Goal: Find specific page/section: Find specific page/section

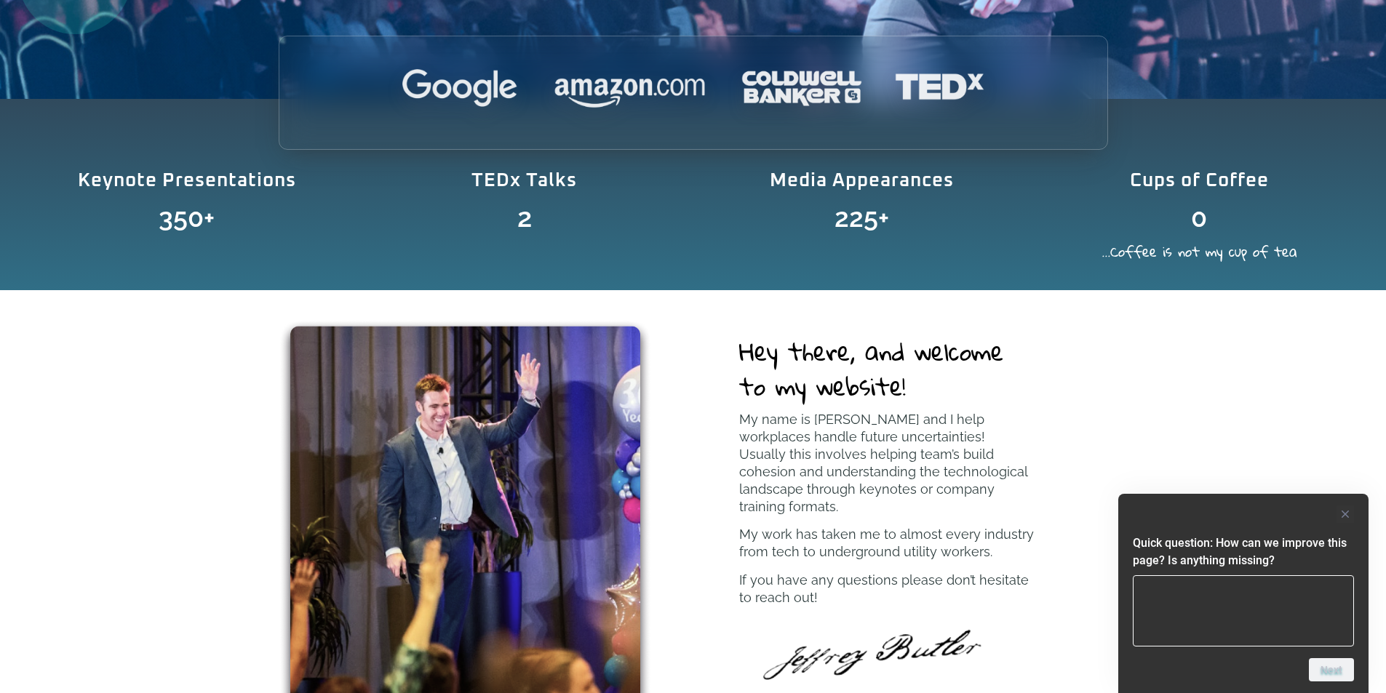
scroll to position [291, 0]
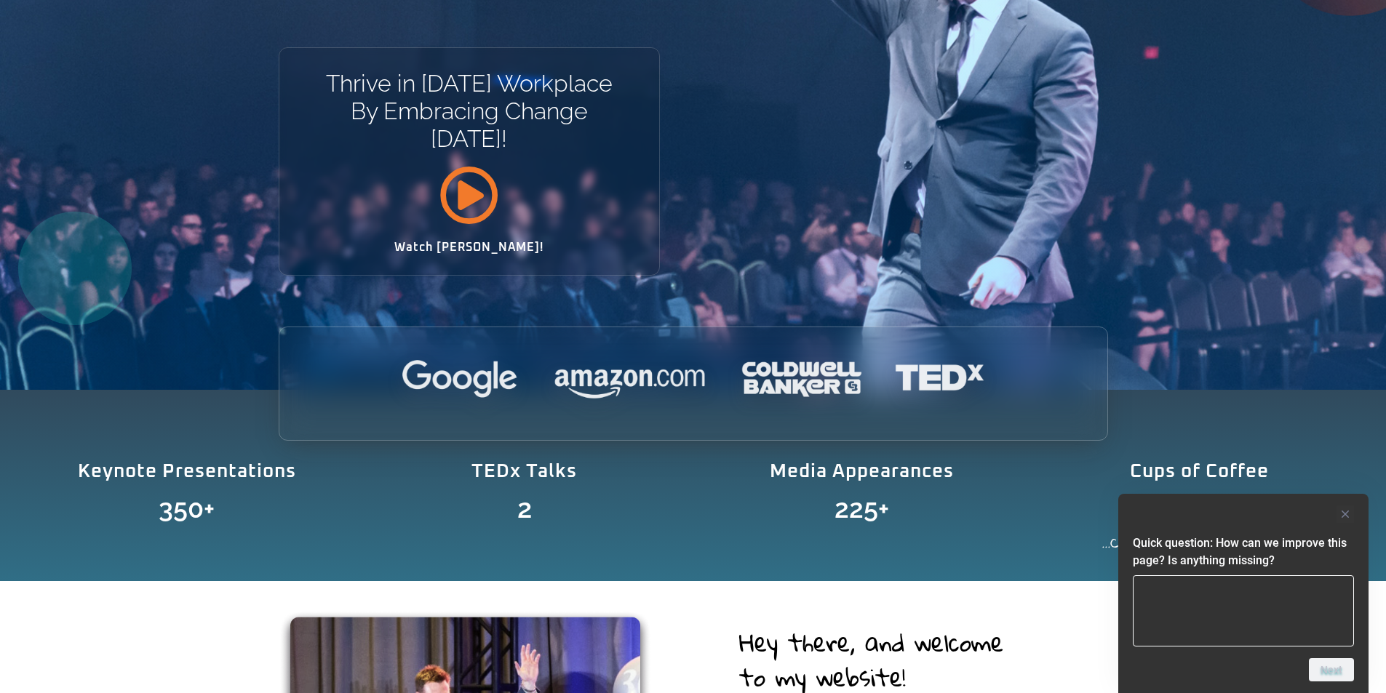
click at [479, 195] on icon at bounding box center [468, 194] width 59 height 59
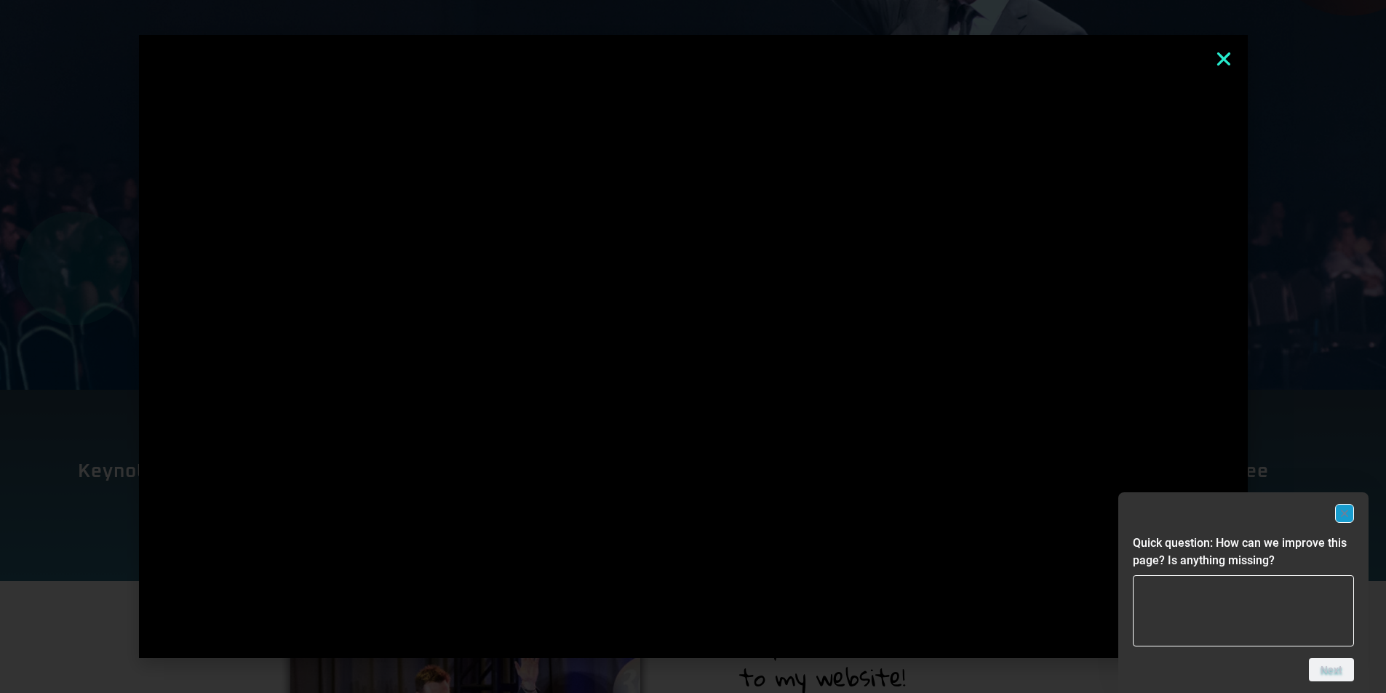
click at [1348, 512] on rect "Hide survey" at bounding box center [1344, 513] width 17 height 17
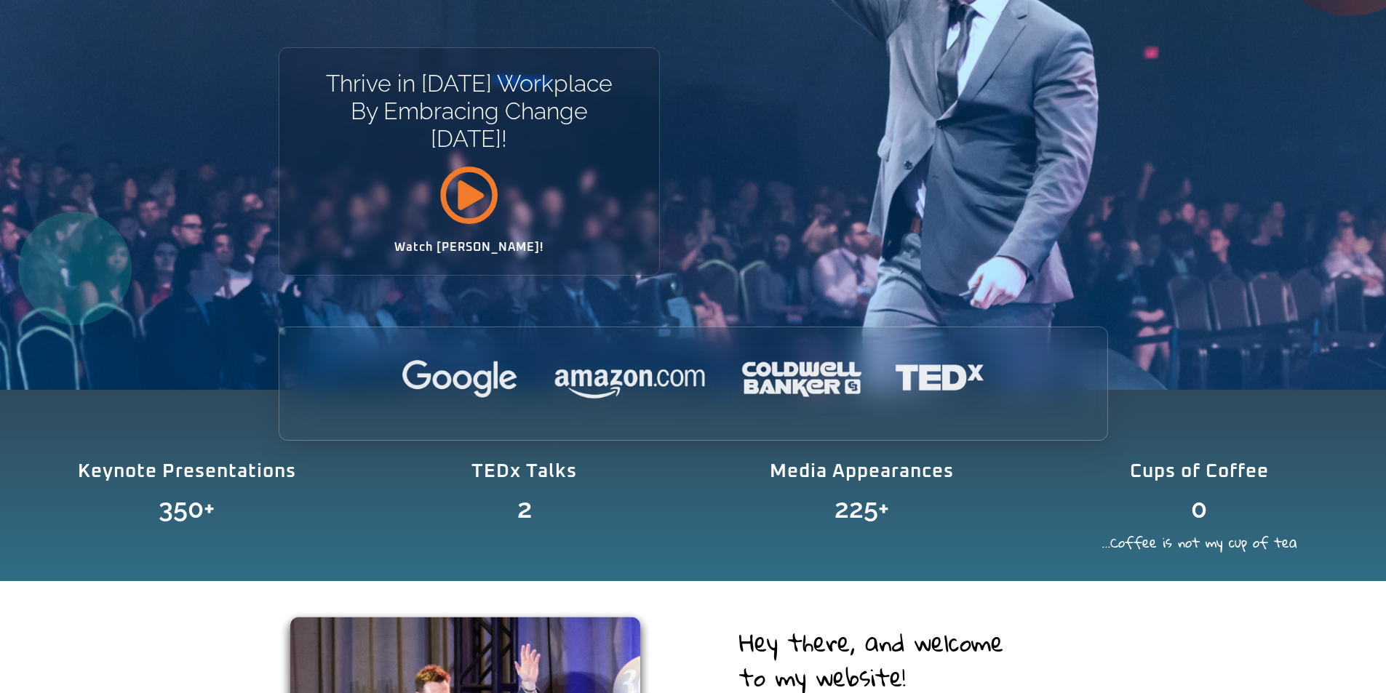
click at [459, 193] on icon at bounding box center [468, 194] width 59 height 59
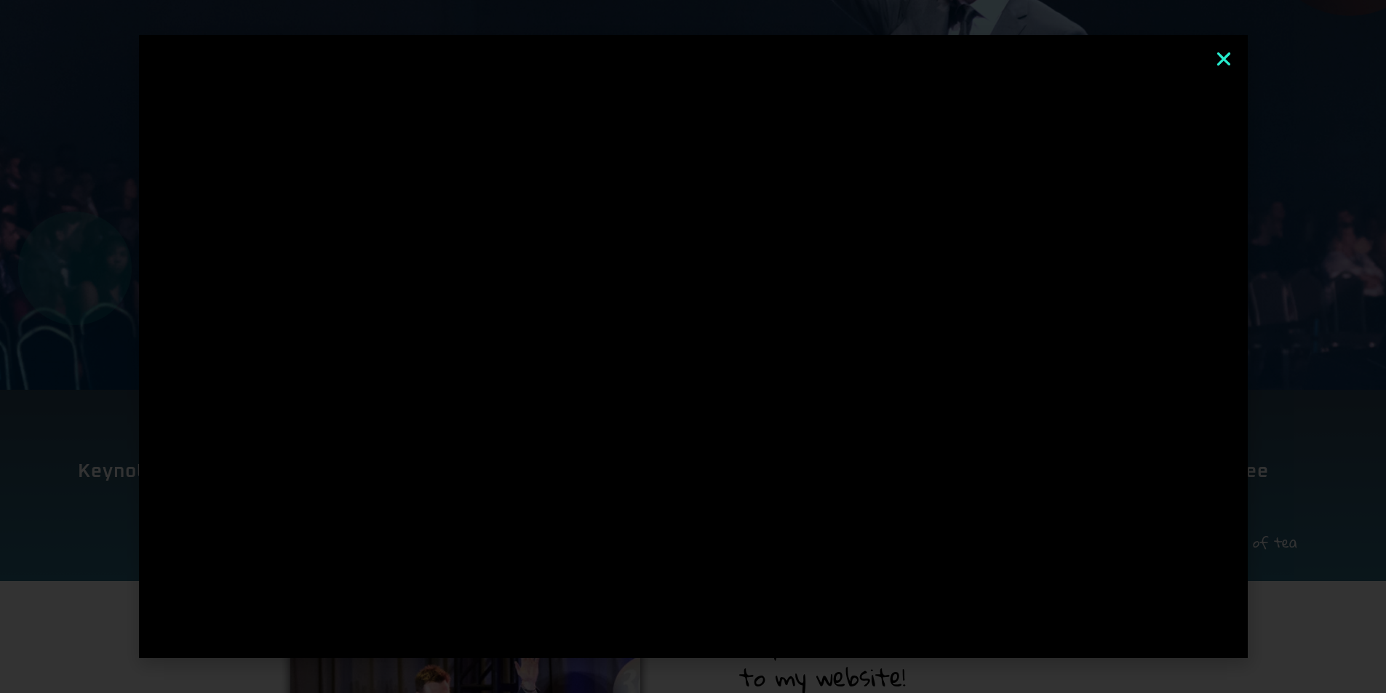
click at [1222, 60] on icon "Close" at bounding box center [1223, 58] width 19 height 19
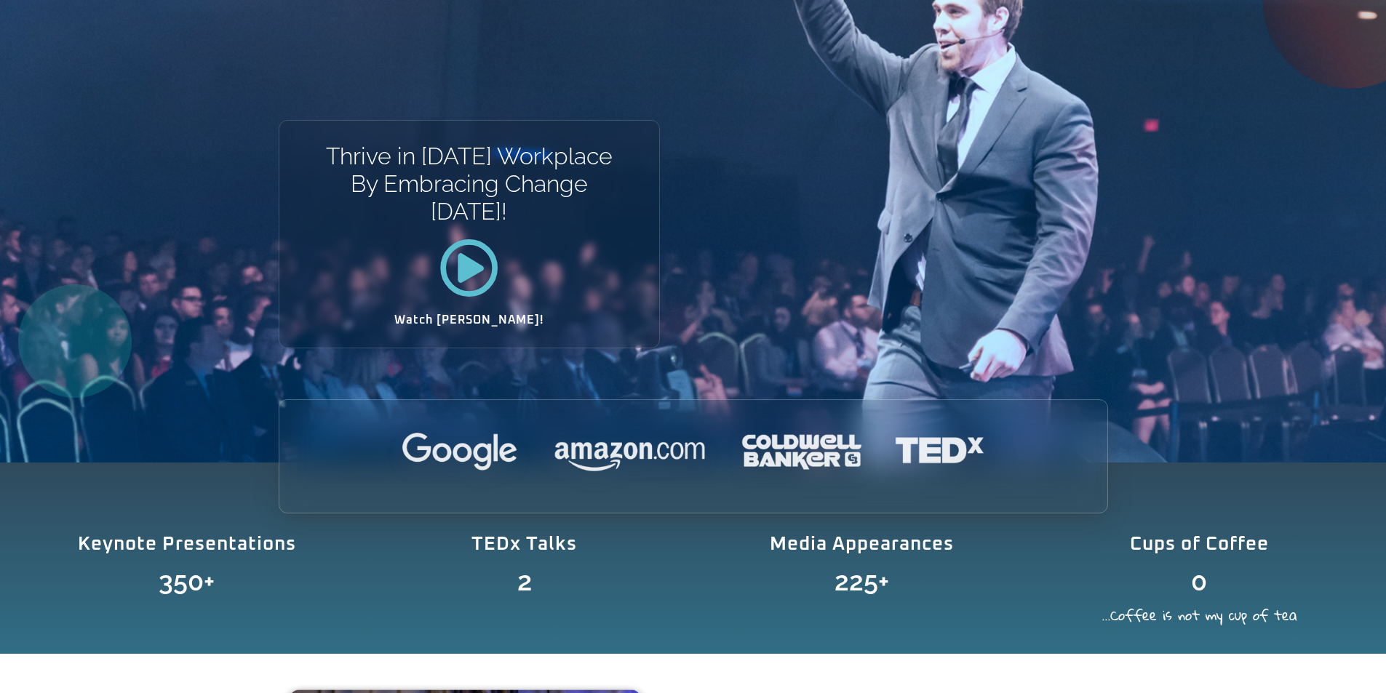
scroll to position [0, 0]
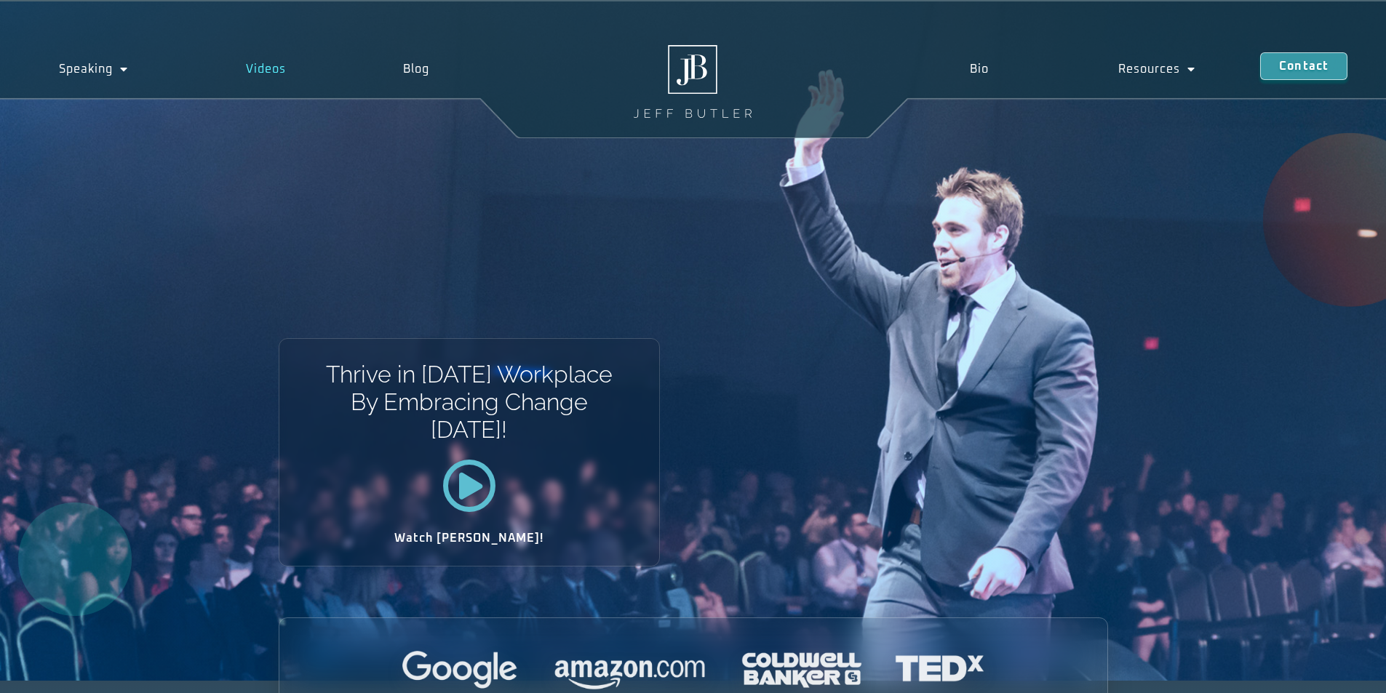
click at [261, 72] on link "Videos" at bounding box center [266, 68] width 158 height 33
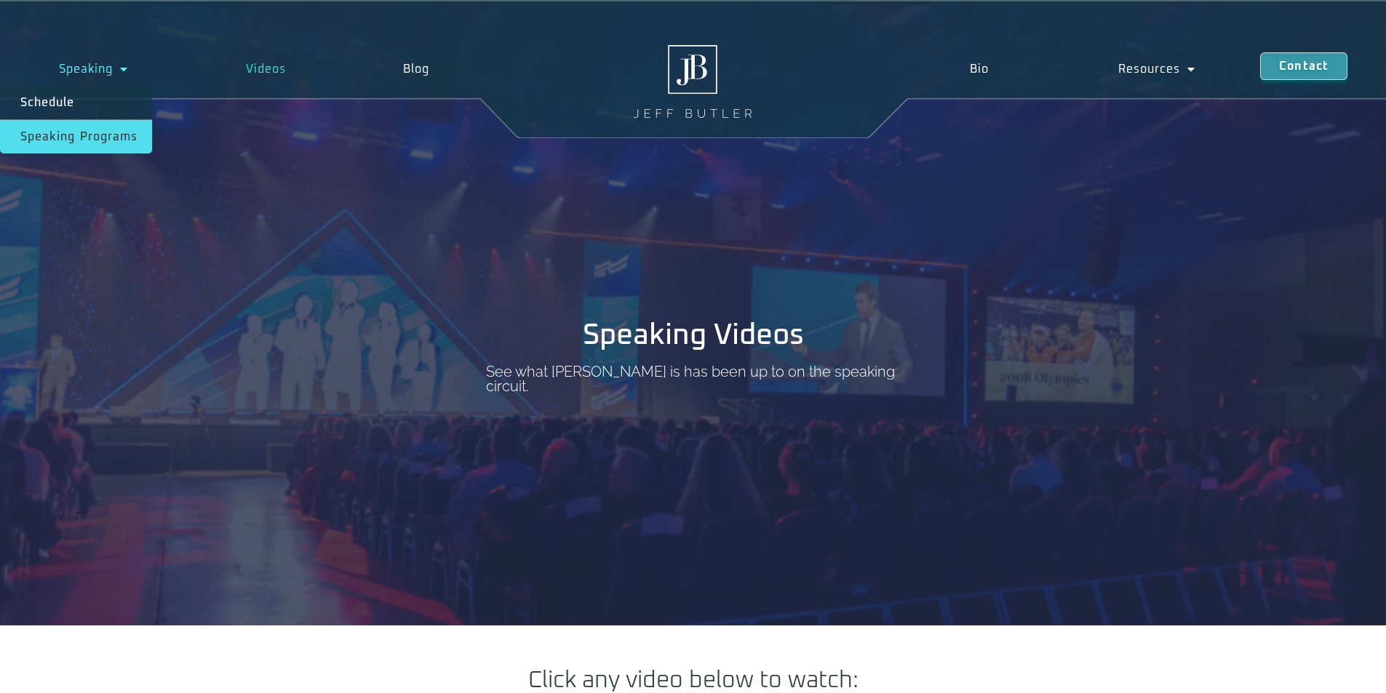
click at [113, 131] on link "Speaking Programs" at bounding box center [76, 136] width 152 height 33
